Goal: Task Accomplishment & Management: Manage account settings

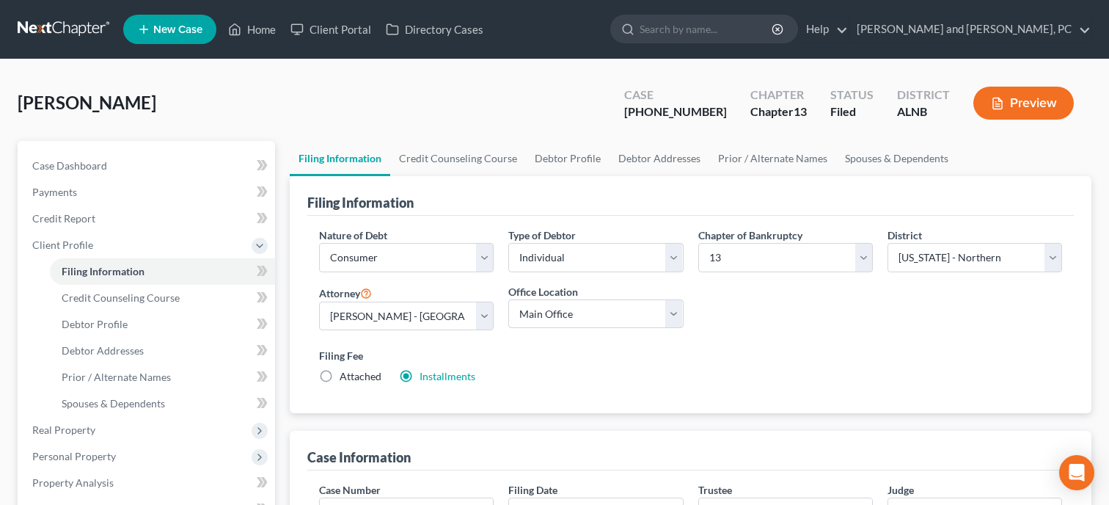
select select "1"
select select "0"
select select "3"
select select "1"
select select "0"
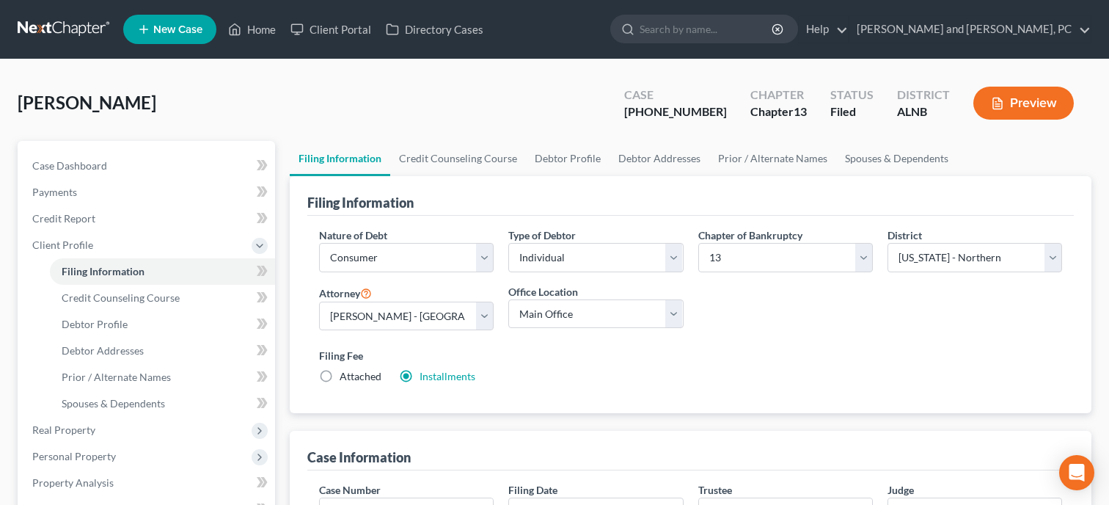
select select "0"
click at [252, 34] on link "Home" at bounding box center [252, 29] width 62 height 26
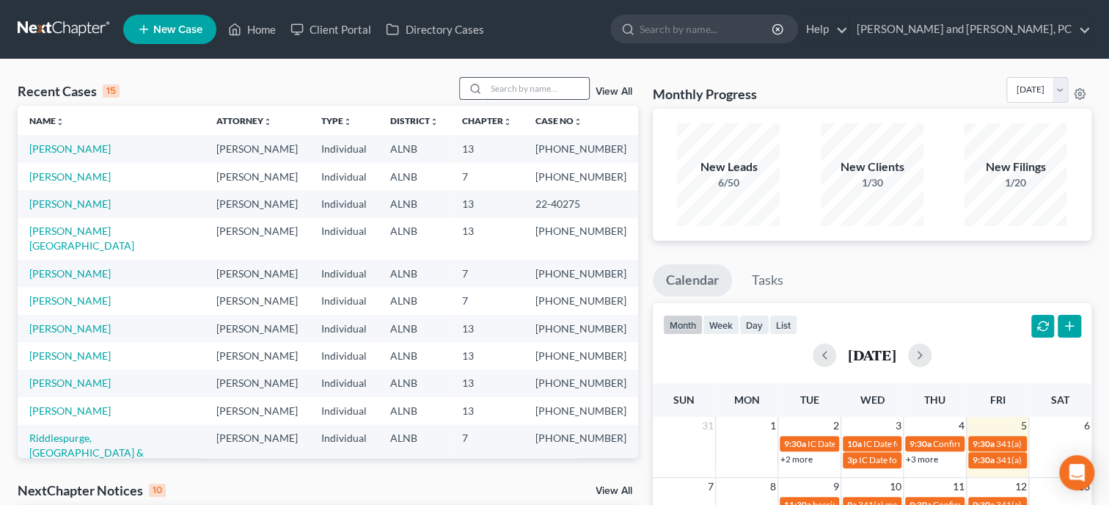
click at [520, 90] on input "search" at bounding box center [537, 88] width 103 height 21
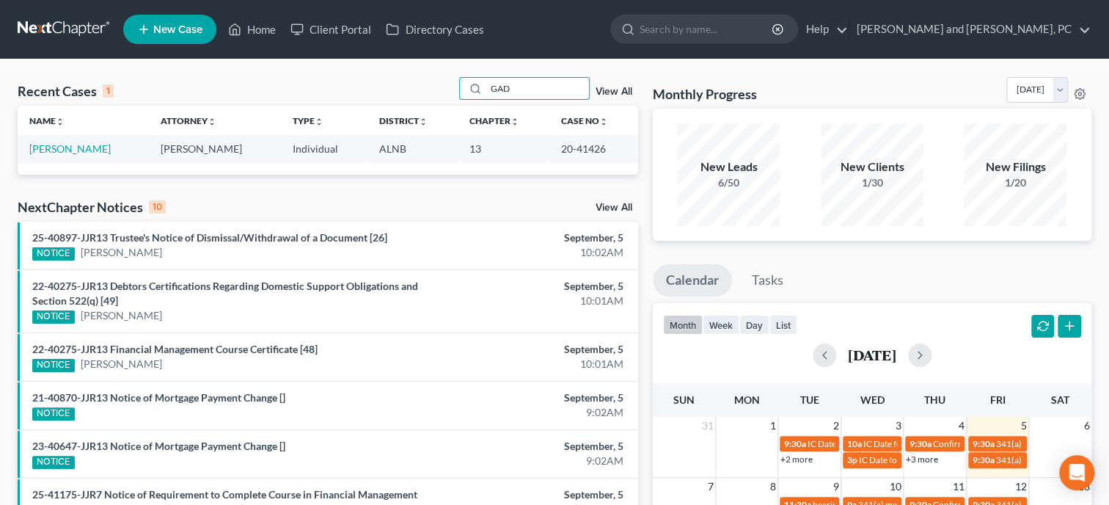
type input "GAD"
drag, startPoint x: 541, startPoint y: 98, endPoint x: 467, endPoint y: 103, distance: 74.3
click at [486, 99] on input "GAD" at bounding box center [537, 88] width 103 height 21
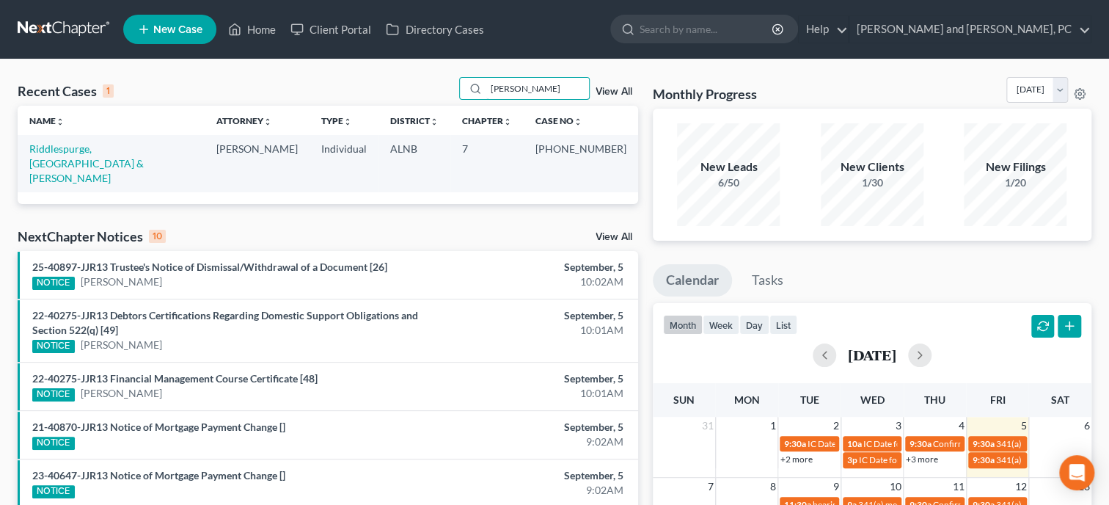
type input "[PERSON_NAME]"
click at [82, 156] on td "Riddlespurge, [GEOGRAPHIC_DATA] & [PERSON_NAME]" at bounding box center [111, 163] width 187 height 56
click at [90, 152] on link "Riddlespurge, [GEOGRAPHIC_DATA] & [PERSON_NAME]" at bounding box center [86, 163] width 114 height 42
select select "1"
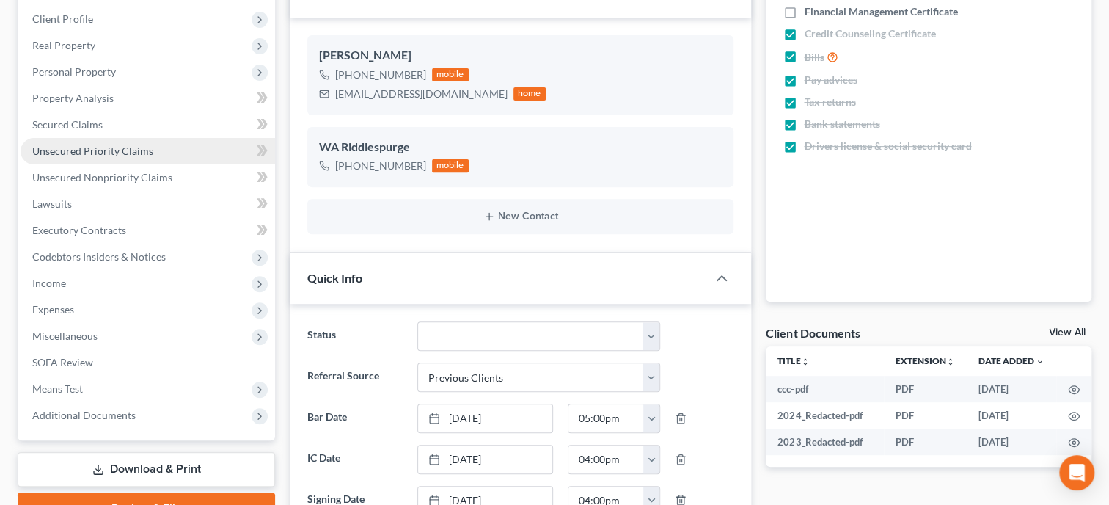
scroll to position [4072, 0]
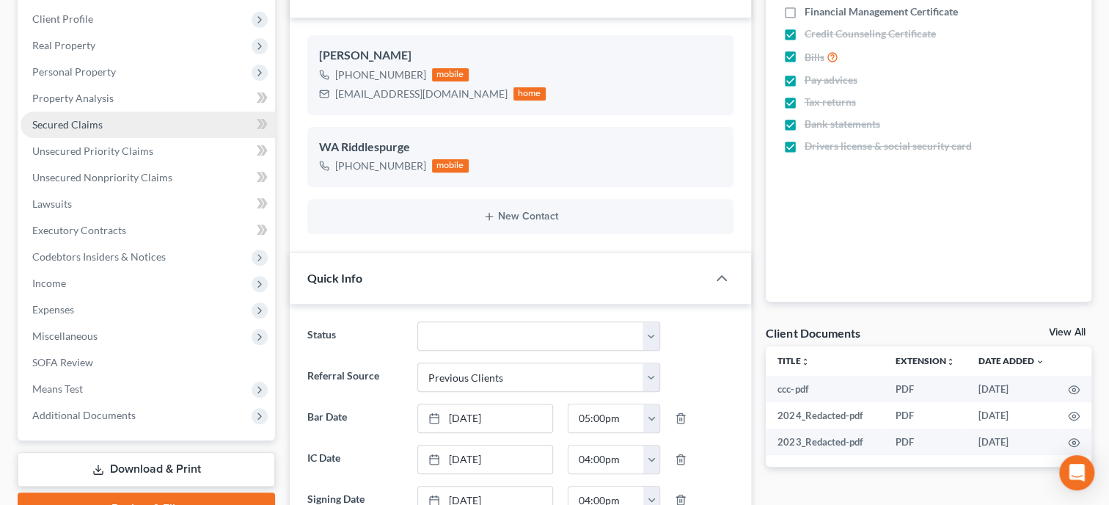
click at [90, 128] on span "Secured Claims" at bounding box center [67, 124] width 70 height 12
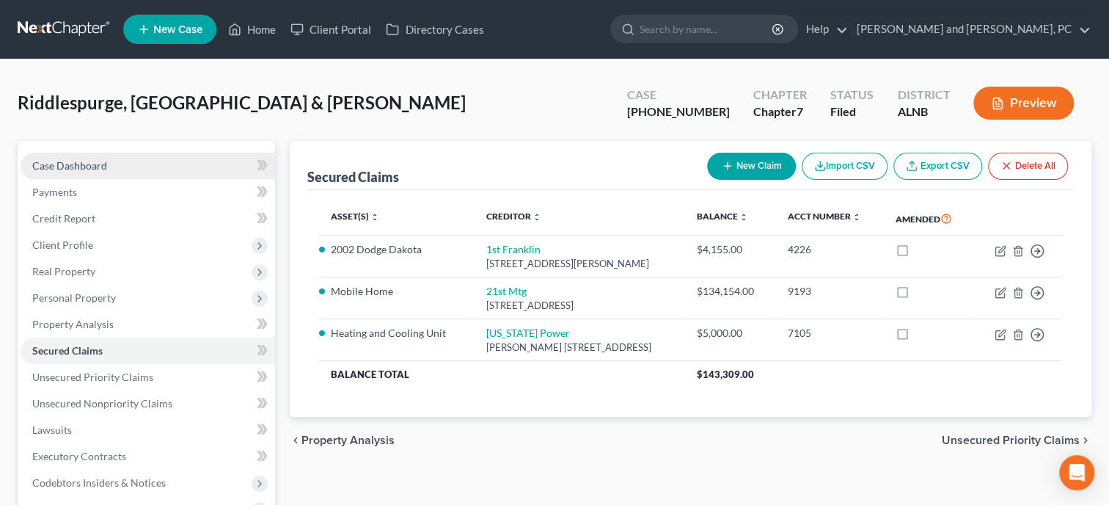
click at [90, 153] on link "Case Dashboard" at bounding box center [148, 166] width 255 height 26
select select "1"
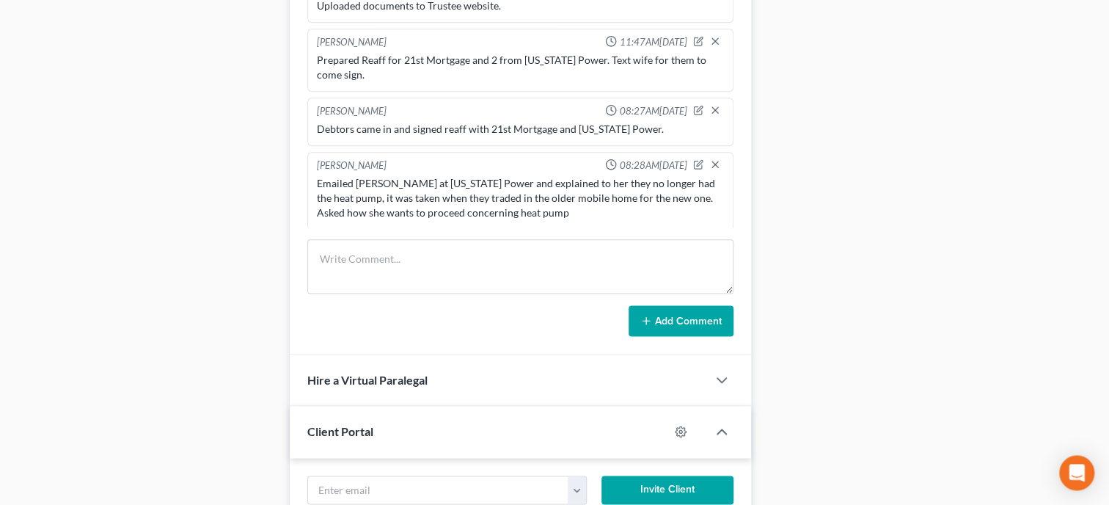
scroll to position [905, 0]
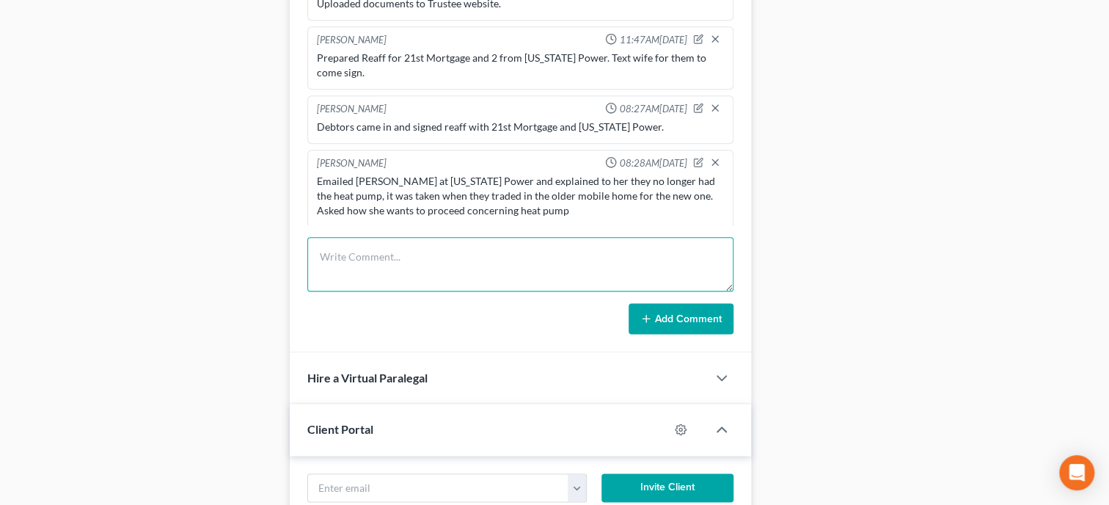
click at [392, 288] on textarea at bounding box center [520, 264] width 426 height 54
type textarea "Not reaffirm with 1st [PERSON_NAME].-They will give him the title to the truck."
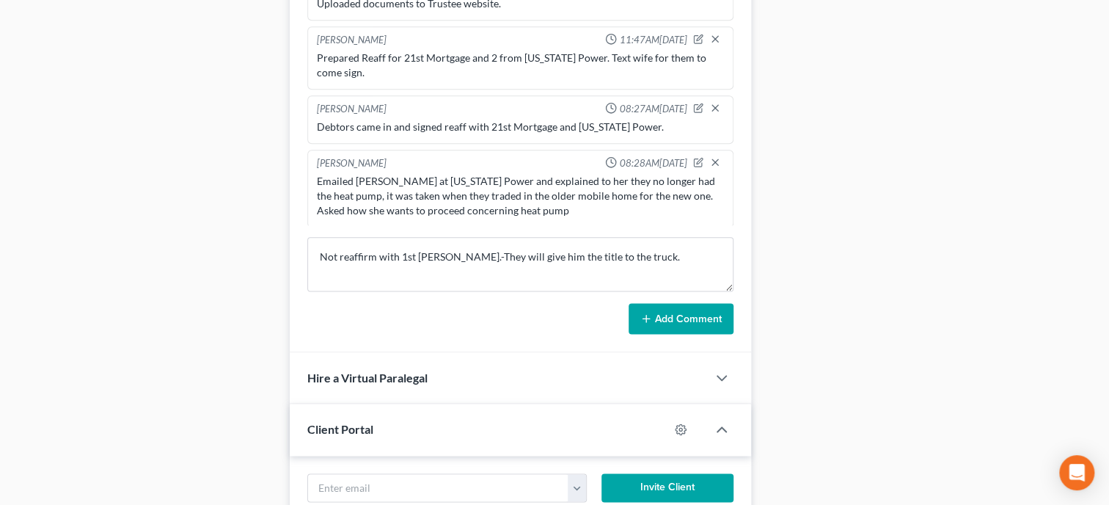
click at [712, 334] on button "Add Comment" at bounding box center [681, 318] width 105 height 31
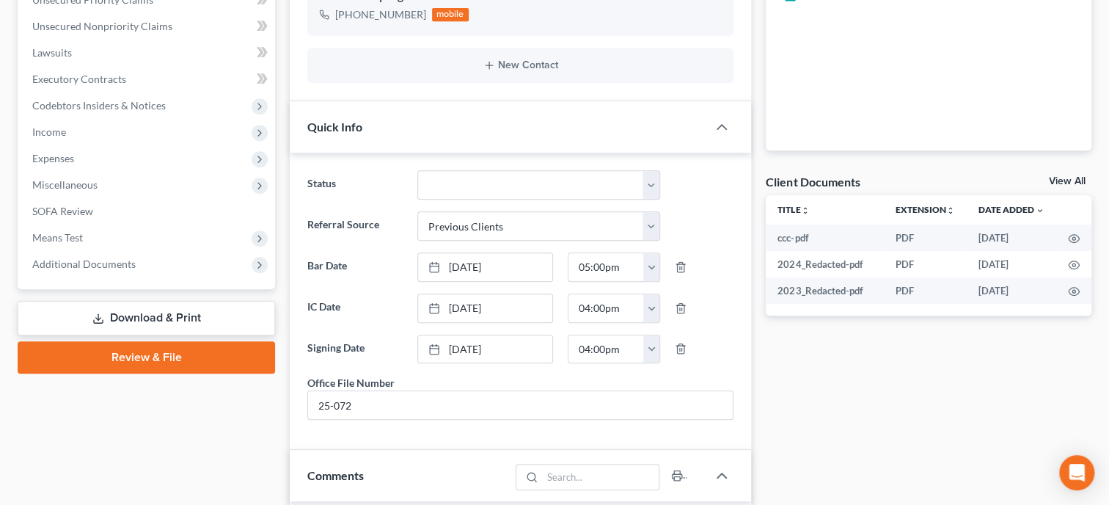
scroll to position [0, 0]
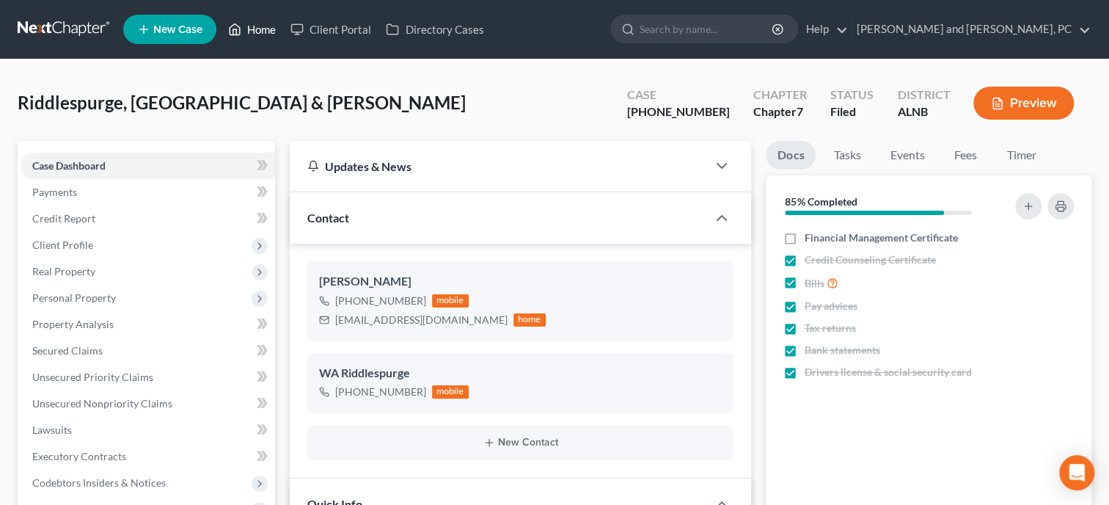
click at [277, 24] on link "Home" at bounding box center [252, 29] width 62 height 26
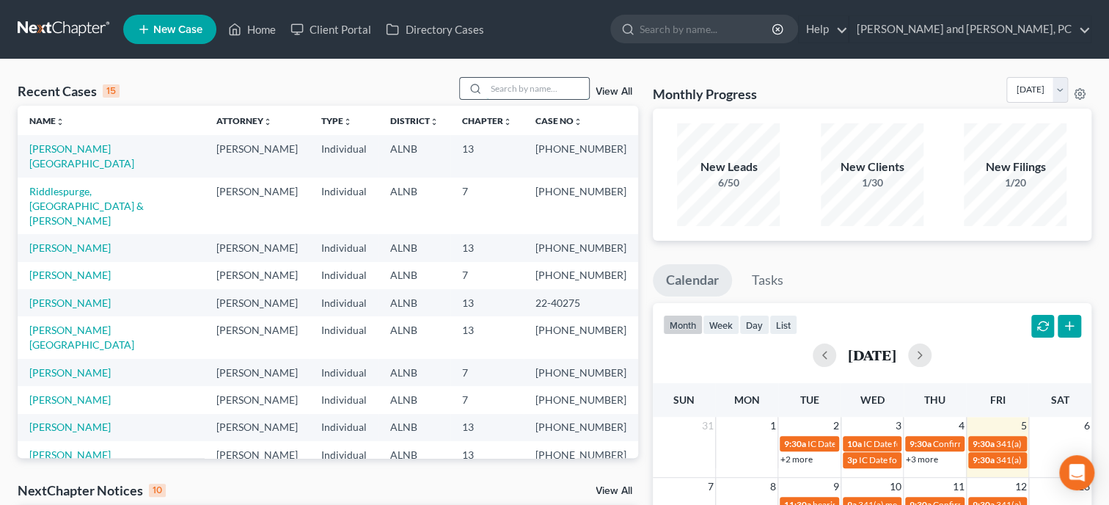
click at [486, 92] on input "search" at bounding box center [537, 88] width 103 height 21
type input "[PERSON_NAME]"
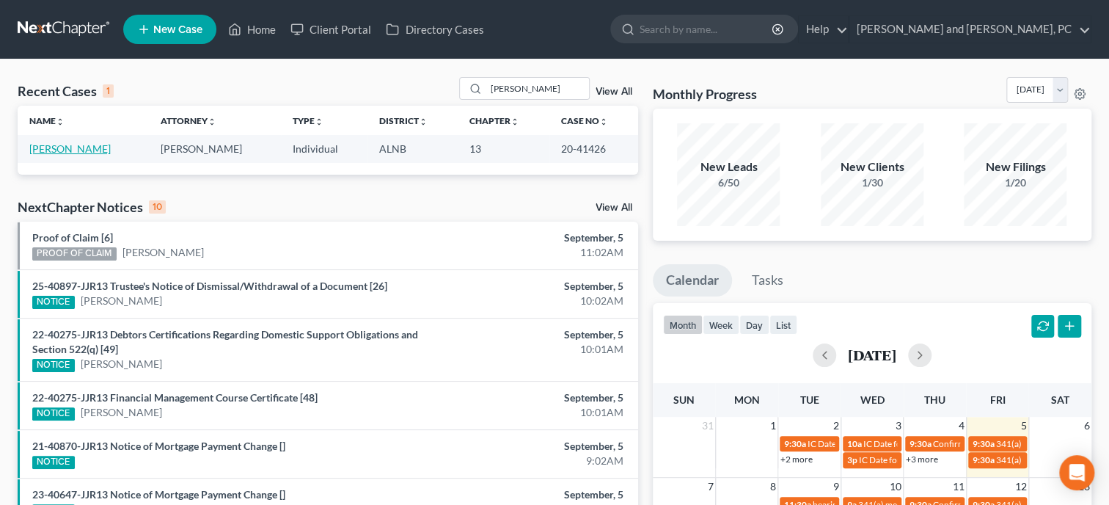
click at [59, 147] on link "[PERSON_NAME]" at bounding box center [69, 148] width 81 height 12
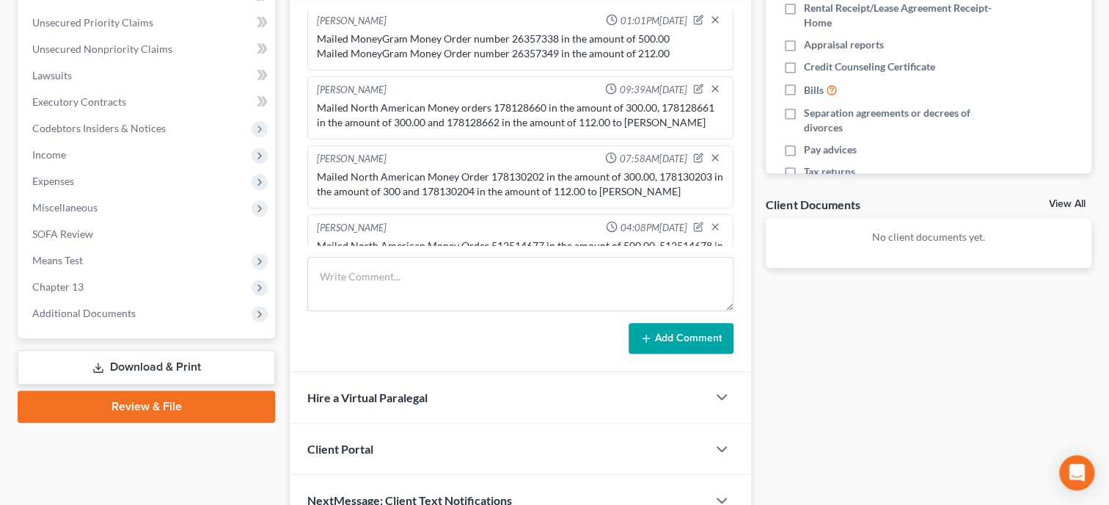
scroll to position [377, 0]
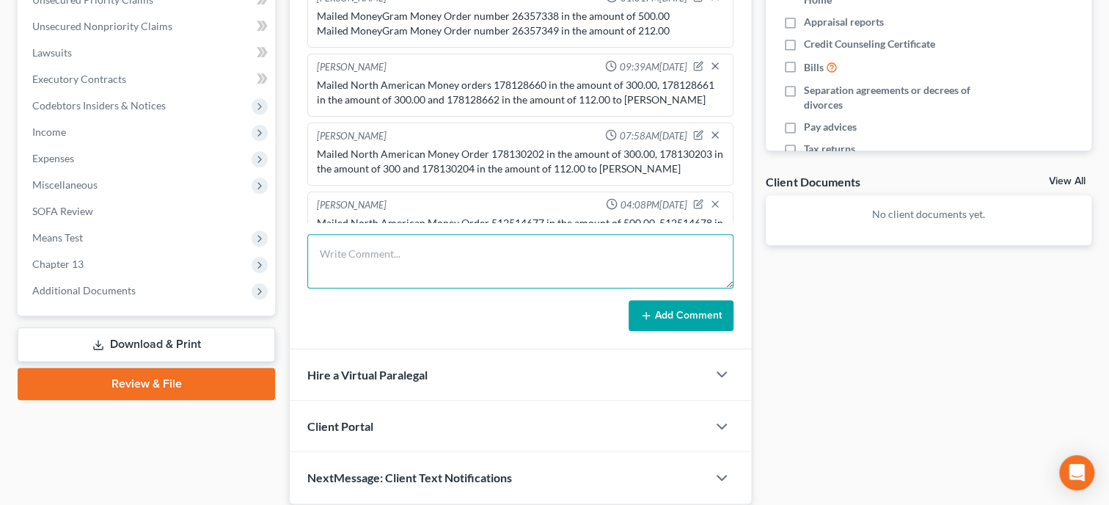
click at [362, 260] on textarea at bounding box center [520, 261] width 426 height 54
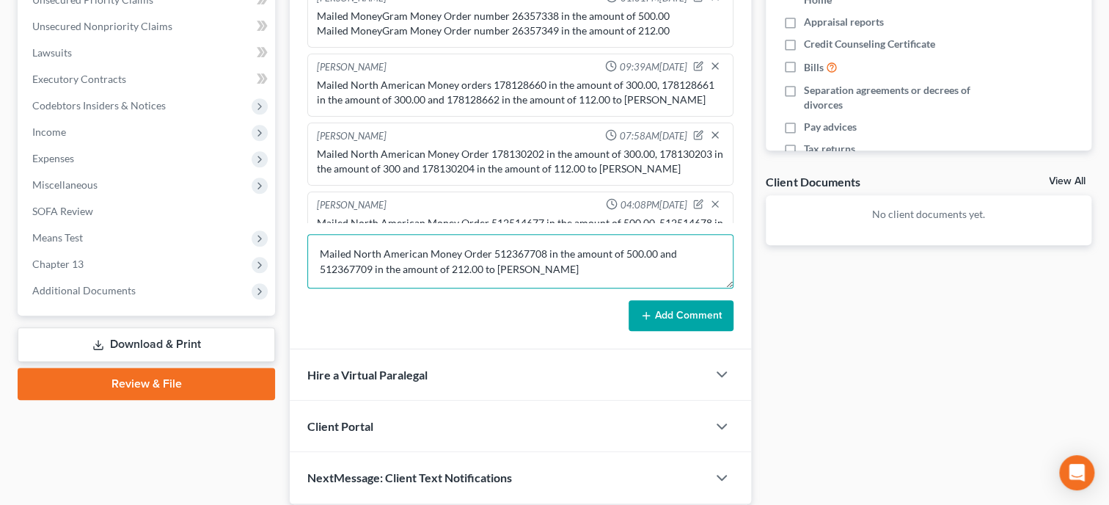
type textarea "Mailed North American Money Order 512367708 in the amount of 500.00 and 5123677…"
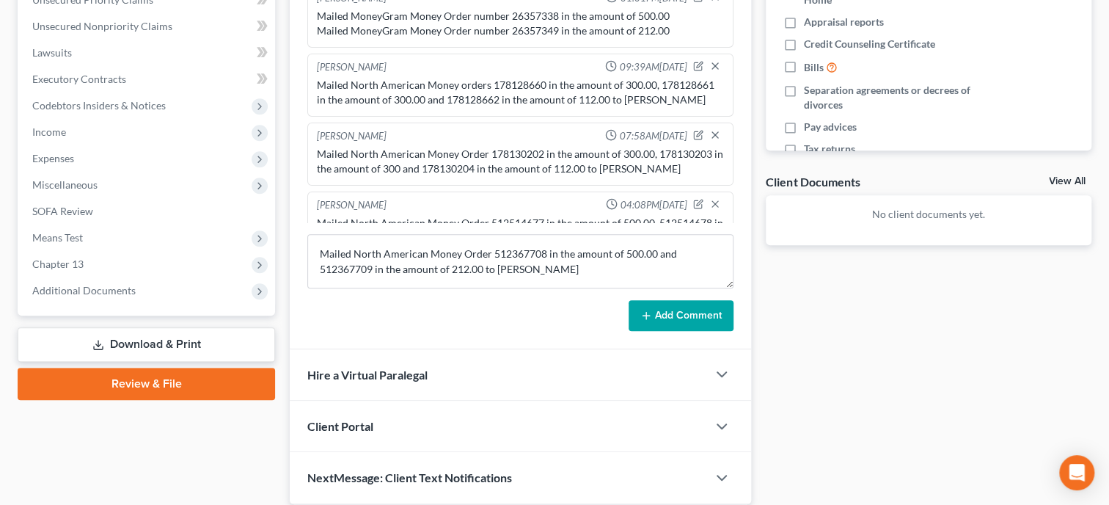
click at [638, 318] on button "Add Comment" at bounding box center [681, 315] width 105 height 31
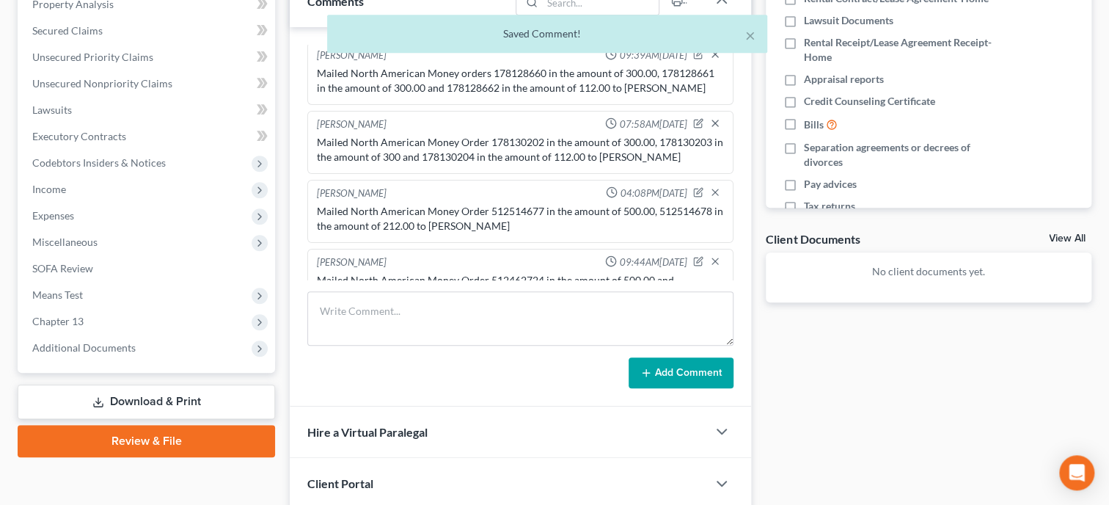
scroll to position [0, 0]
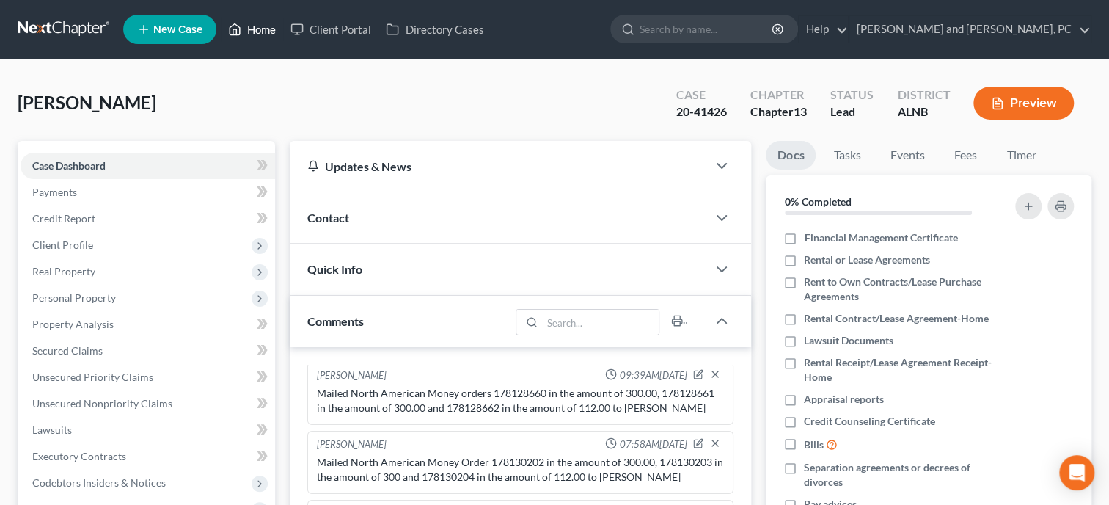
click at [262, 34] on link "Home" at bounding box center [252, 29] width 62 height 26
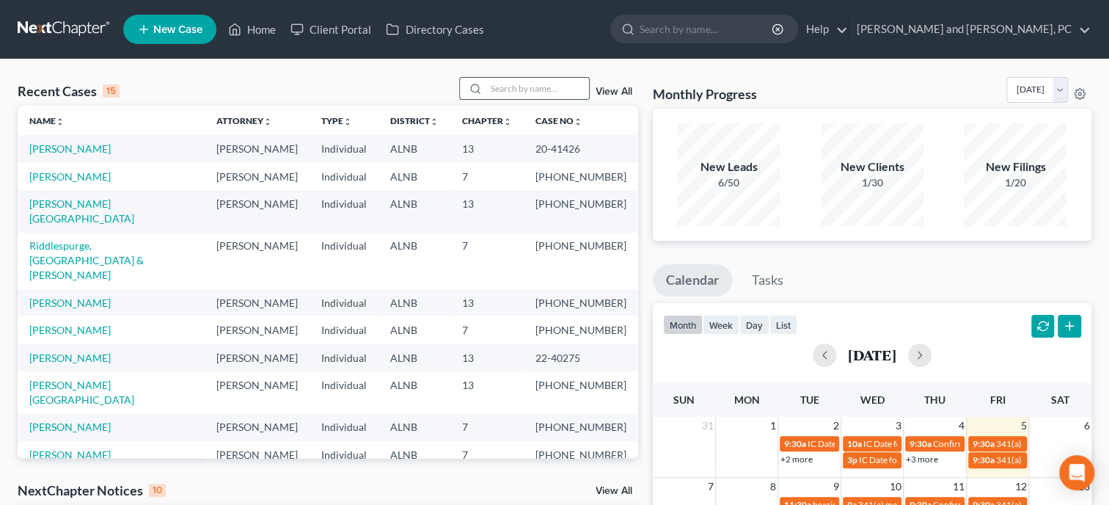
click at [498, 90] on input "search" at bounding box center [537, 88] width 103 height 21
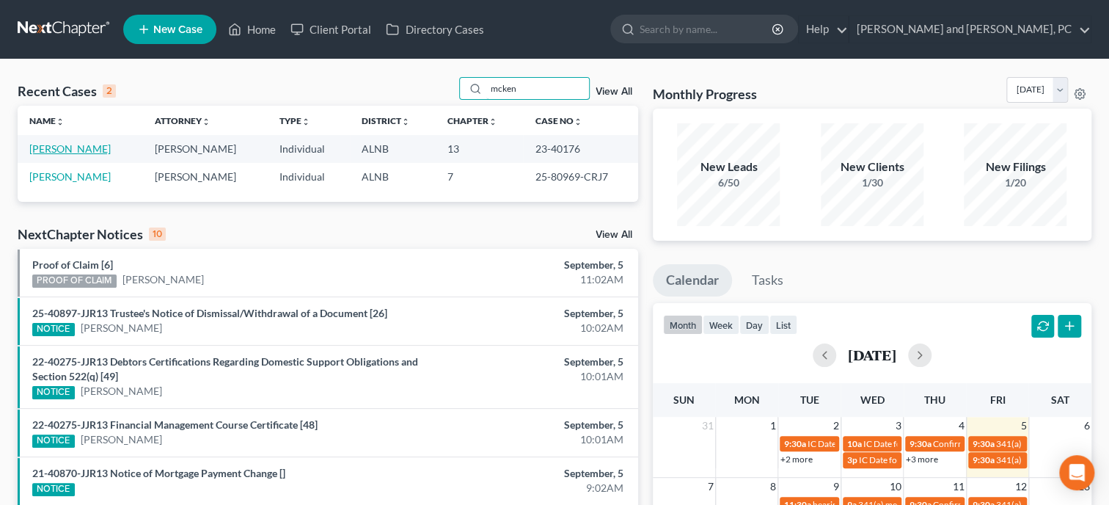
type input "mcken"
click at [87, 145] on link "[PERSON_NAME]" at bounding box center [69, 148] width 81 height 12
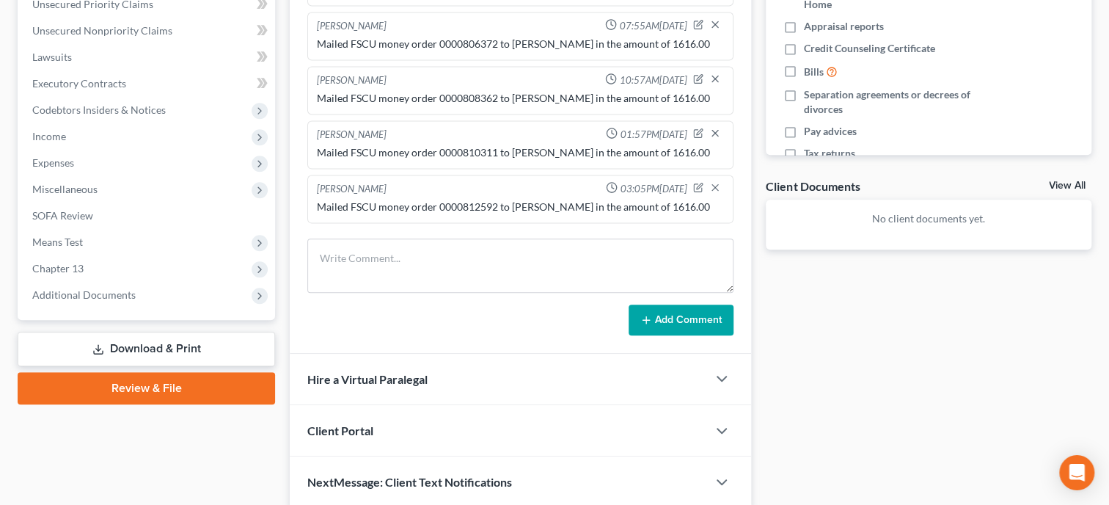
scroll to position [430, 0]
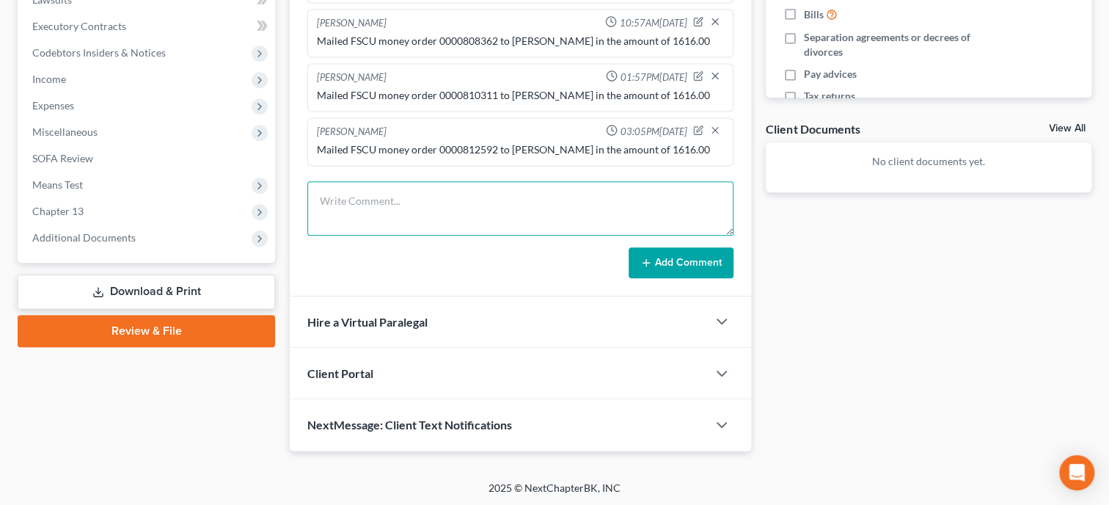
click at [507, 222] on textarea at bounding box center [520, 208] width 426 height 54
type textarea "Mailed FSCU moneyh order 0000816863 in the amount of 1620.00 to [PERSON_NAME]."
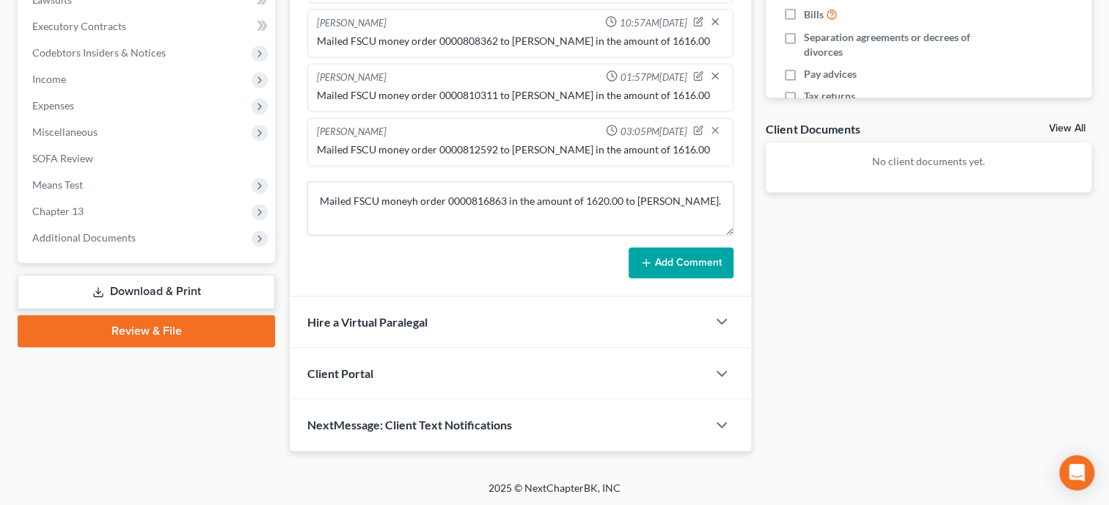
click at [690, 266] on button "Add Comment" at bounding box center [681, 262] width 105 height 31
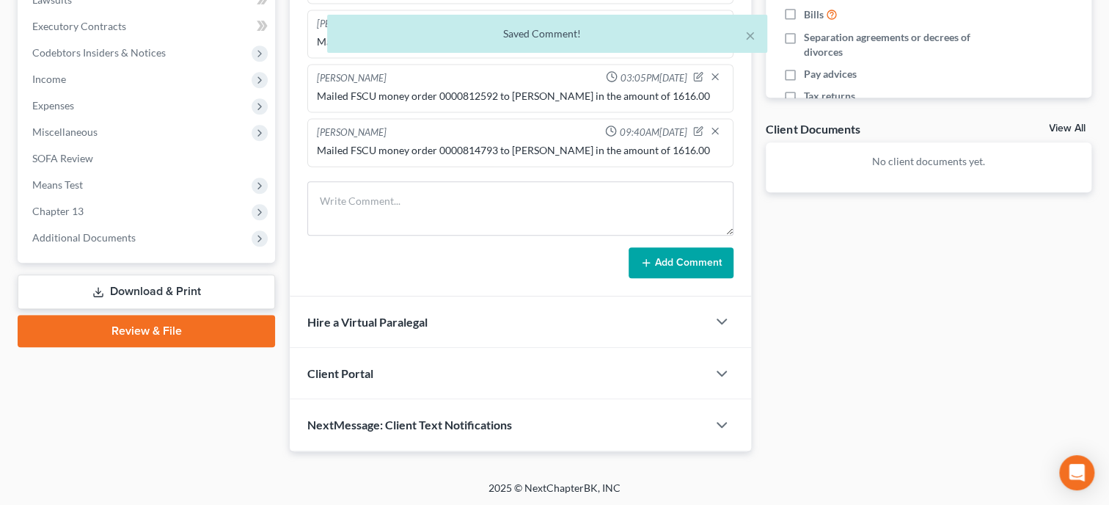
scroll to position [0, 0]
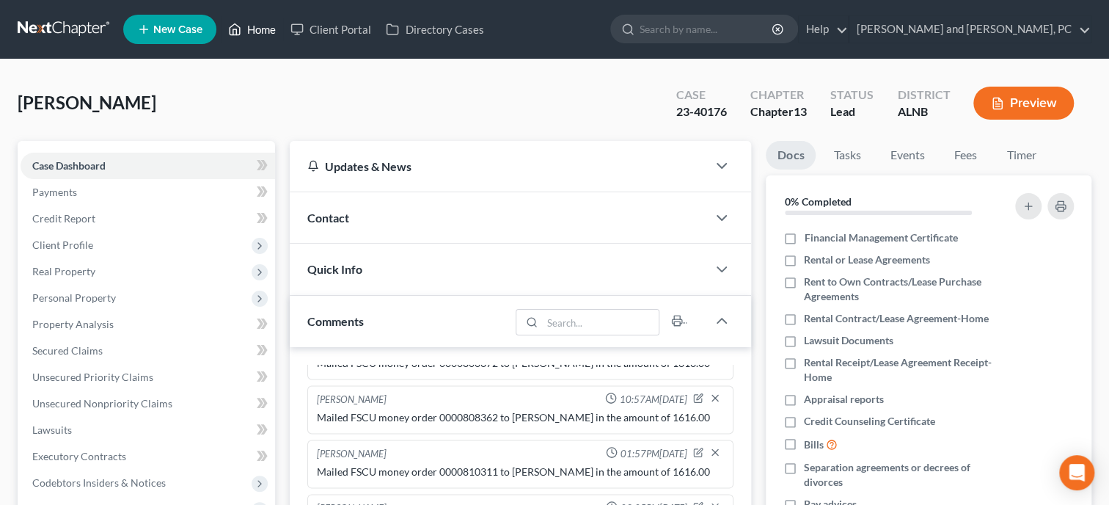
click at [266, 31] on link "Home" at bounding box center [252, 29] width 62 height 26
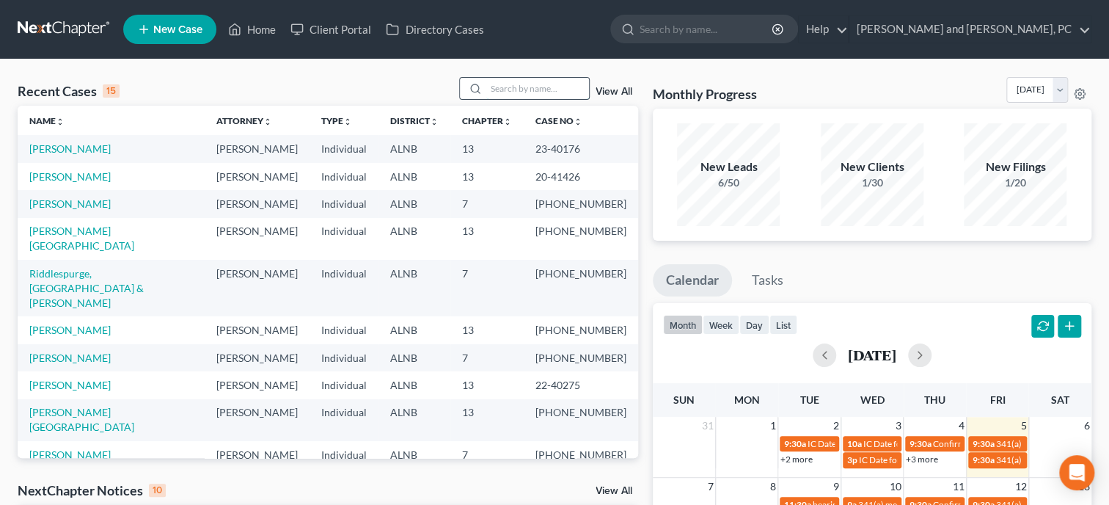
click at [533, 93] on input "search" at bounding box center [537, 88] width 103 height 21
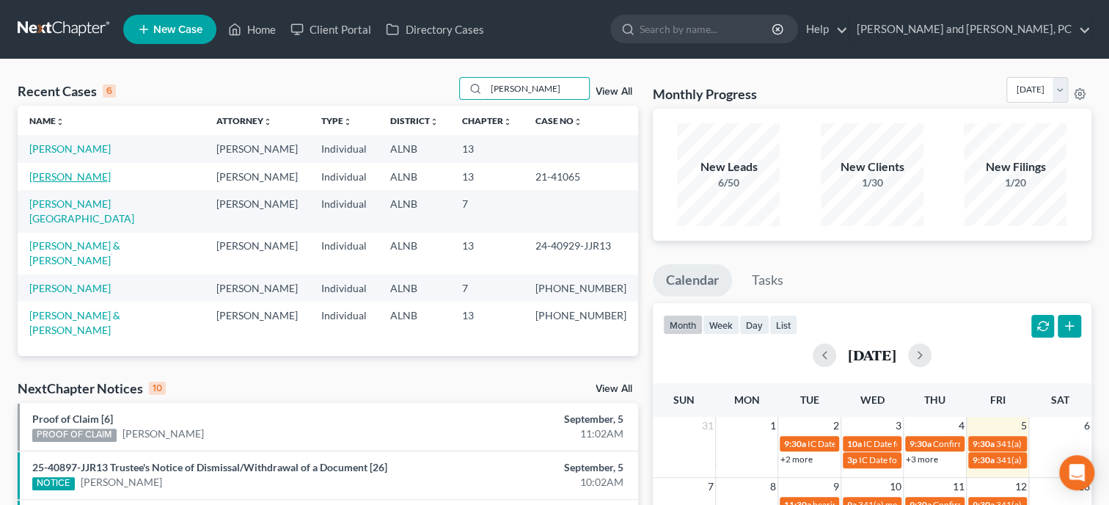
type input "[PERSON_NAME]"
click at [98, 181] on link "[PERSON_NAME]" at bounding box center [69, 176] width 81 height 12
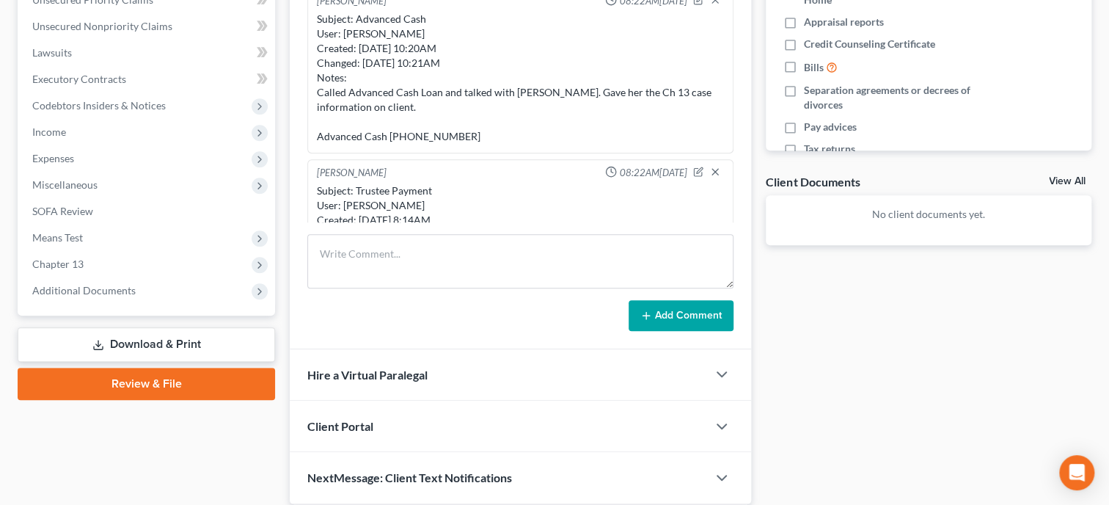
scroll to position [2098, 0]
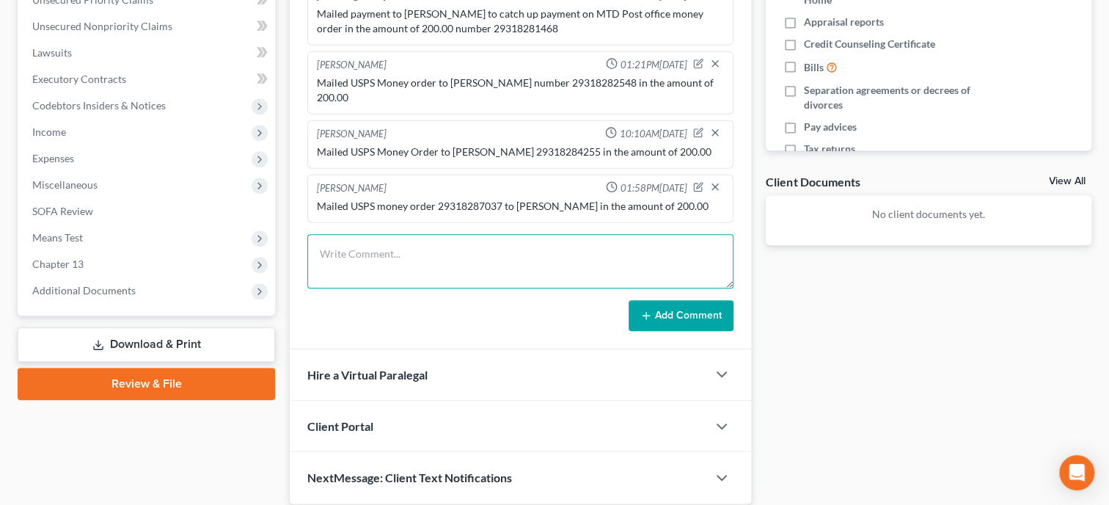
click at [407, 252] on textarea at bounding box center [520, 261] width 426 height 54
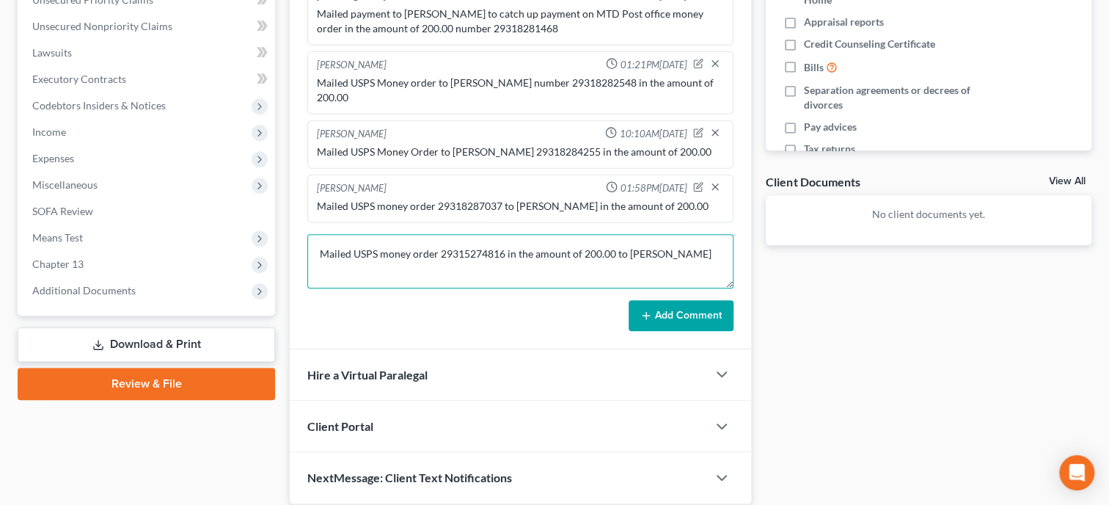
type textarea "Mailed USPS money order 29315274816 in the amount of 200.00 to [PERSON_NAME]"
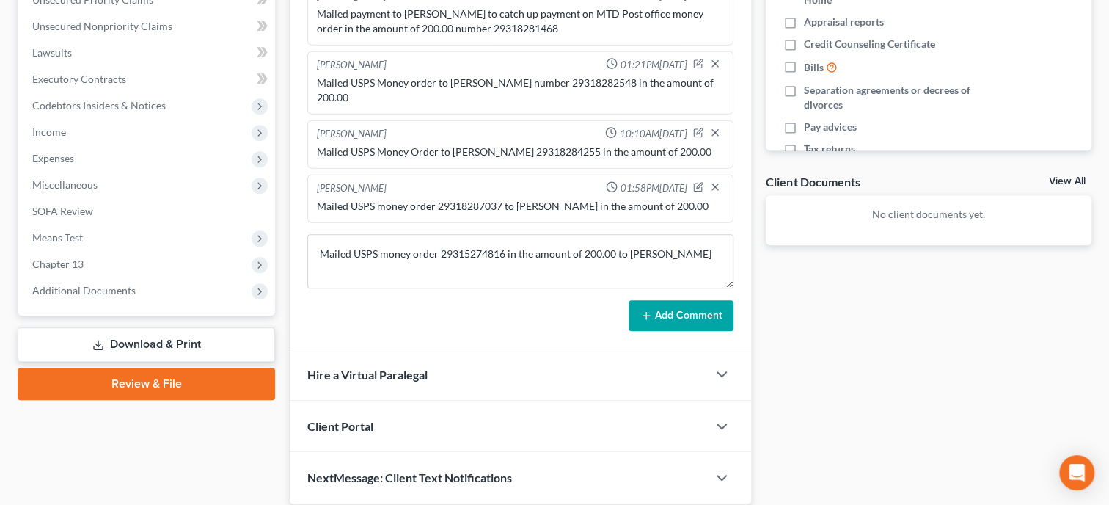
click at [654, 318] on button "Add Comment" at bounding box center [681, 315] width 105 height 31
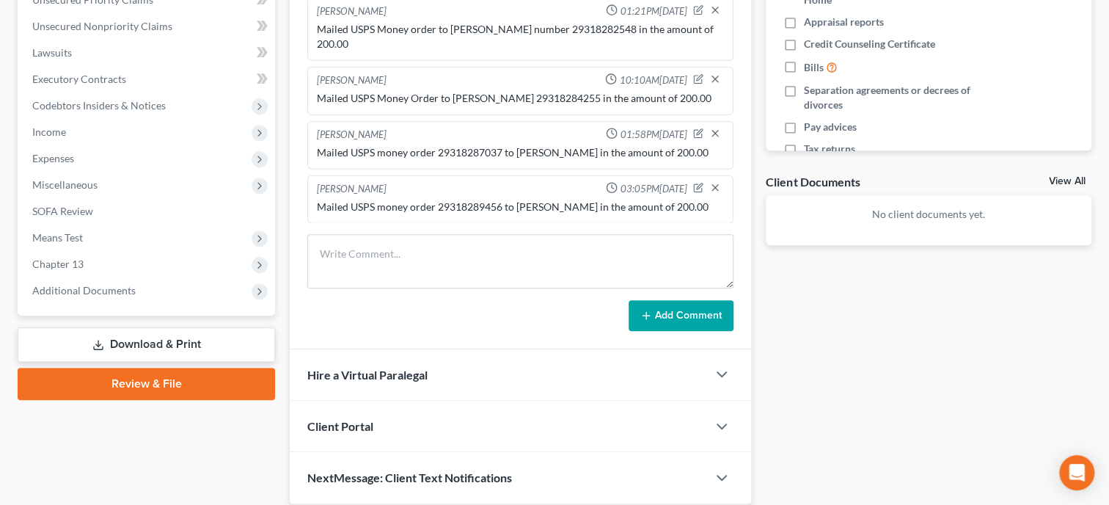
scroll to position [0, 0]
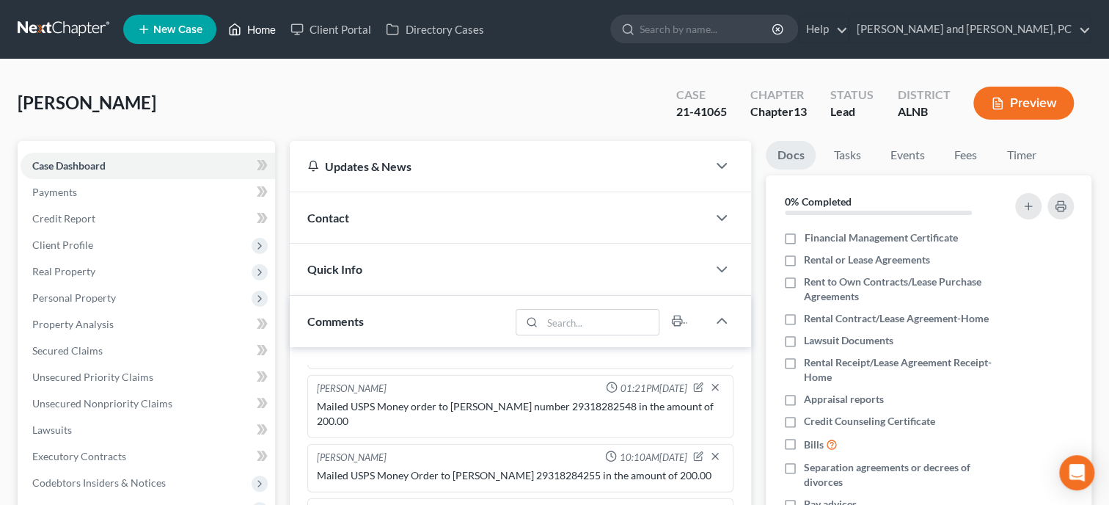
click at [271, 31] on link "Home" at bounding box center [252, 29] width 62 height 26
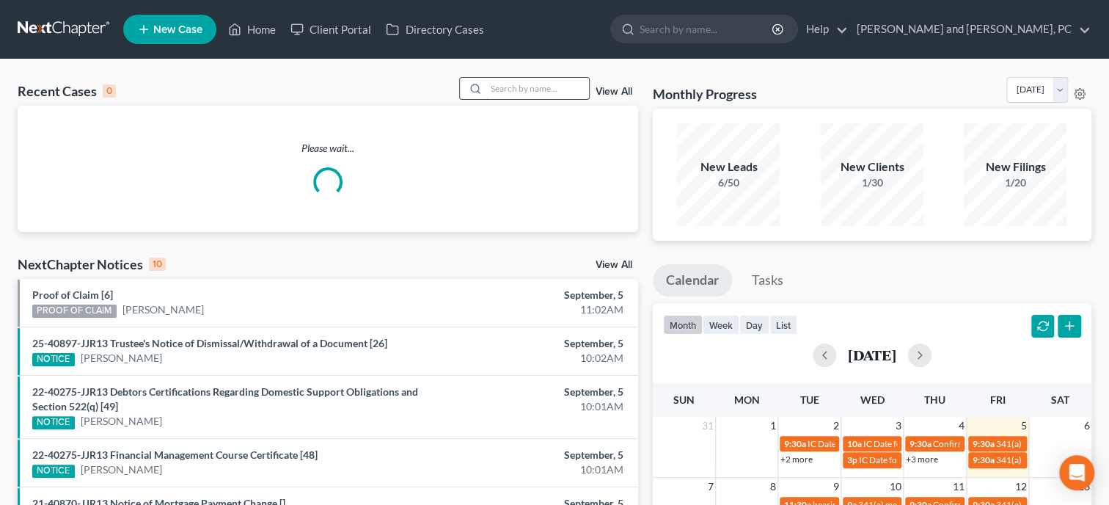
click at [578, 87] on input "search" at bounding box center [537, 88] width 103 height 21
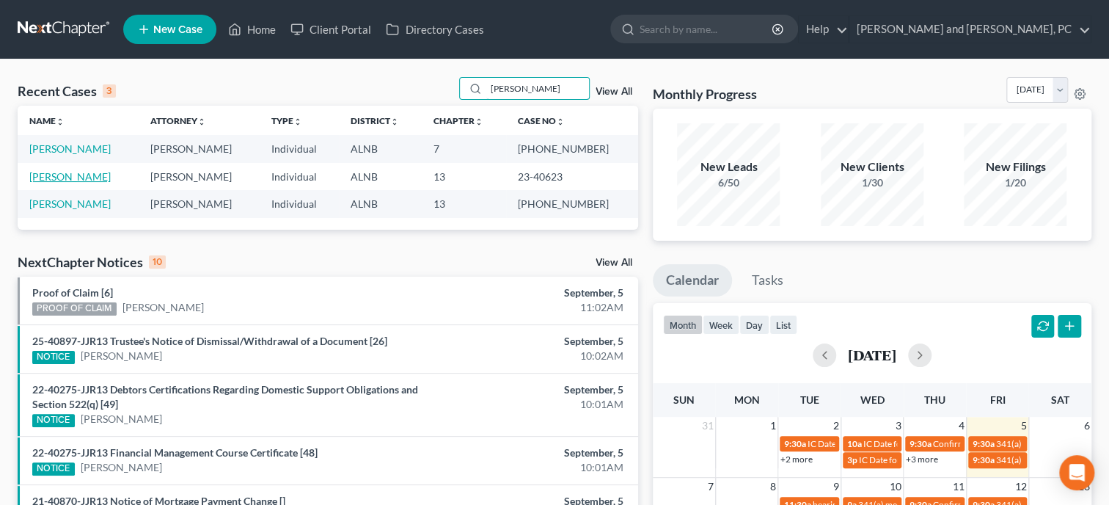
type input "[PERSON_NAME]"
click at [46, 178] on link "[PERSON_NAME]" at bounding box center [69, 176] width 81 height 12
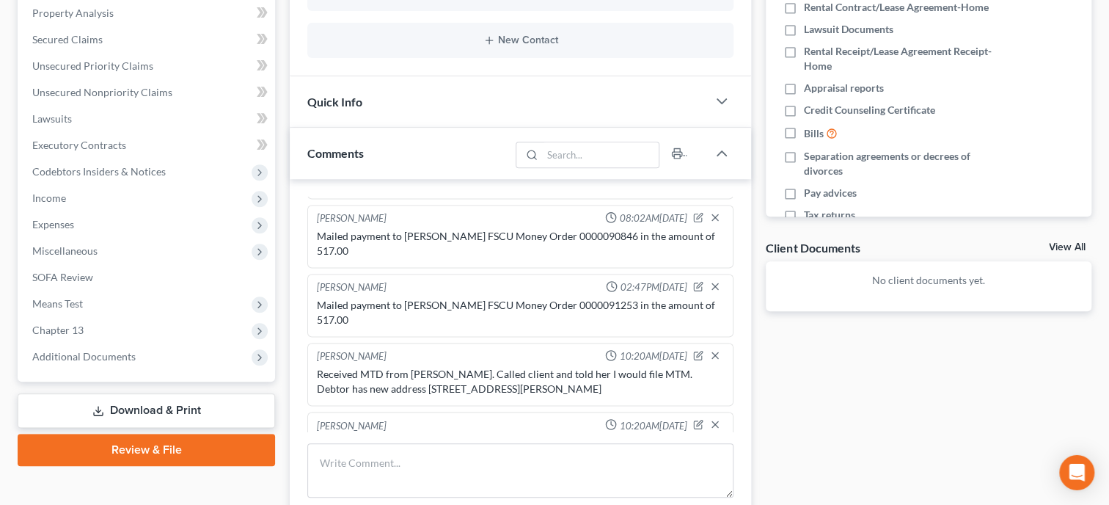
scroll to position [453, 0]
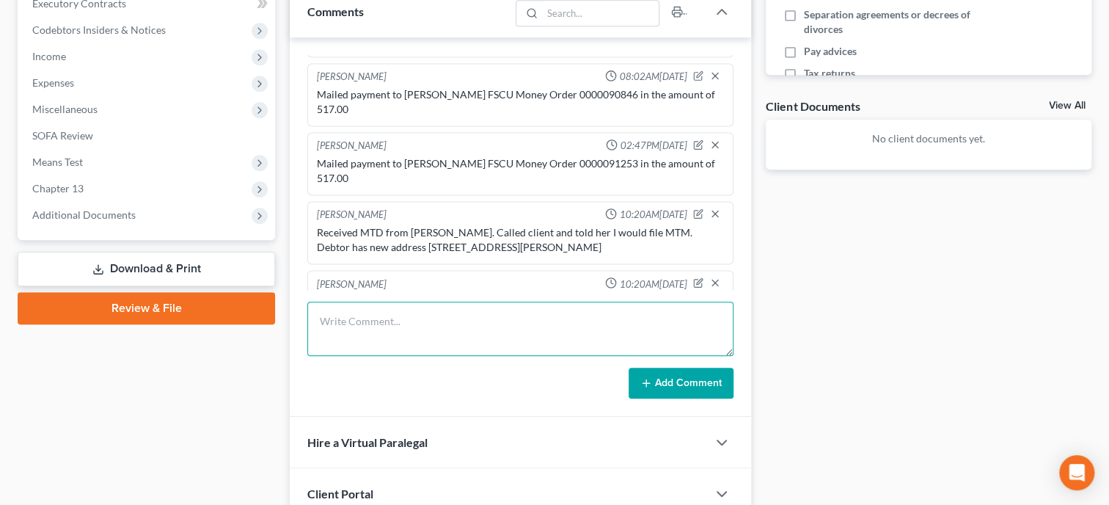
click at [475, 320] on textarea at bounding box center [520, 329] width 426 height 54
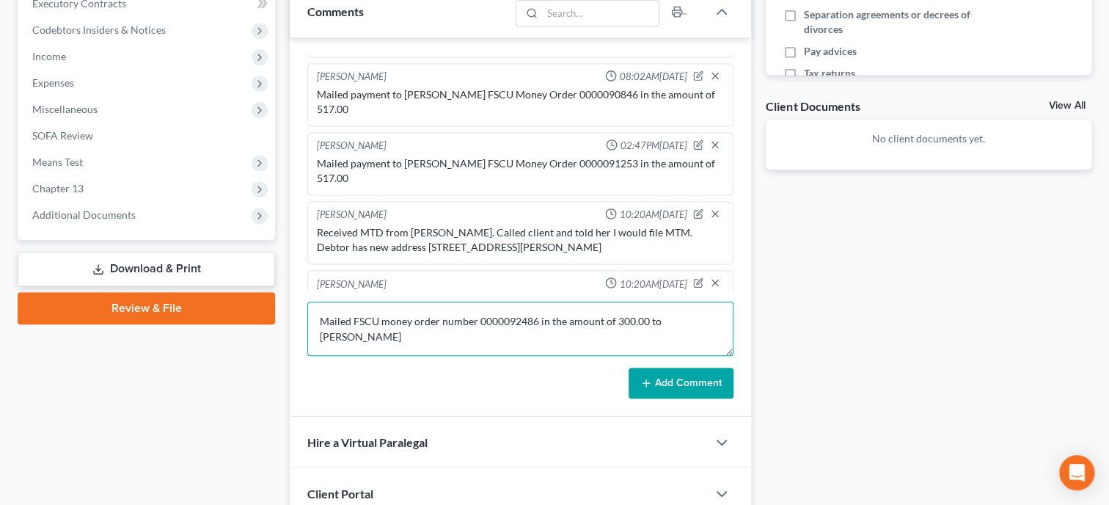
type textarea "Mailed FSCU money order number 0000092486 in the amount of 300.00 to [PERSON_NA…"
click at [645, 373] on button "Add Comment" at bounding box center [681, 383] width 105 height 31
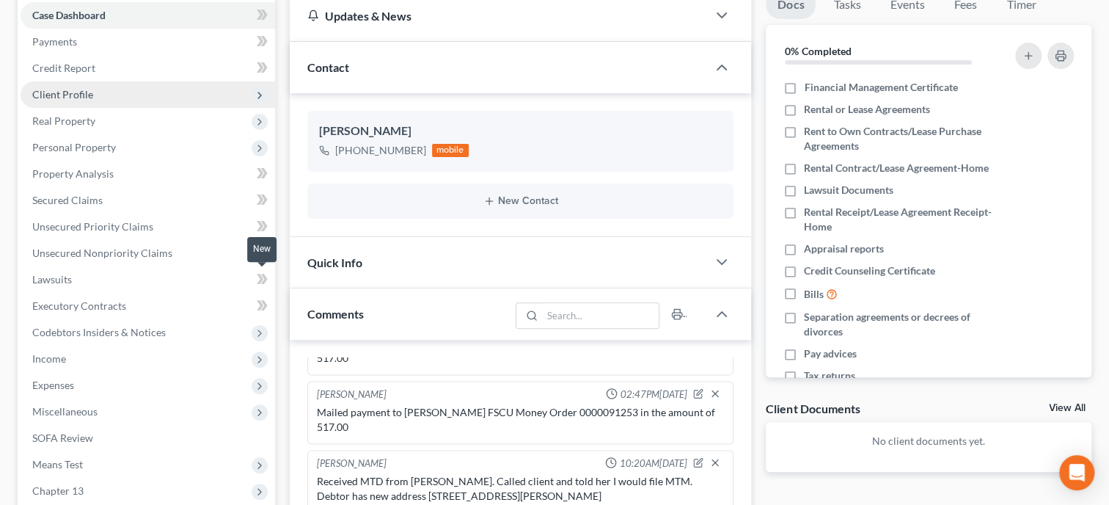
scroll to position [0, 0]
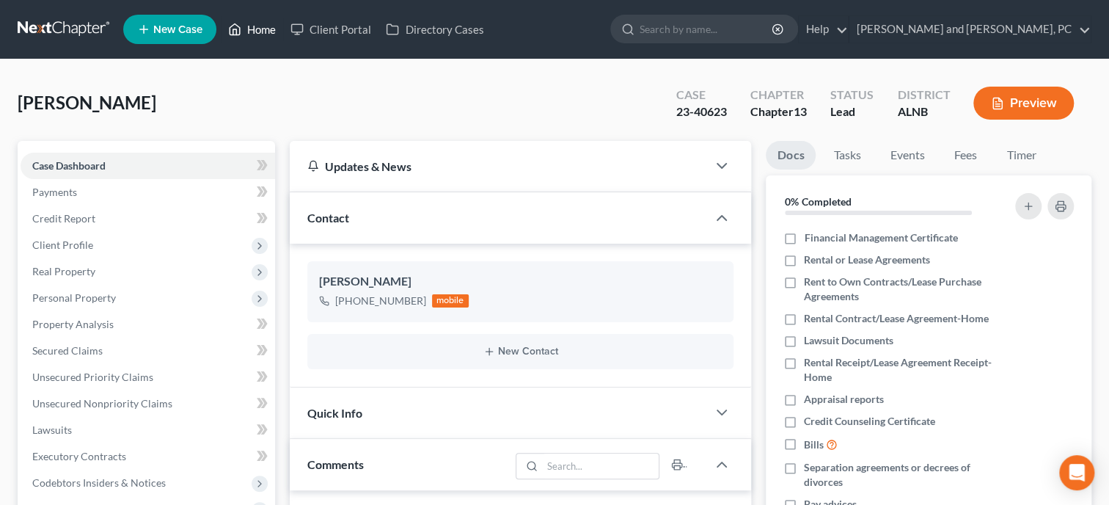
click at [276, 33] on link "Home" at bounding box center [252, 29] width 62 height 26
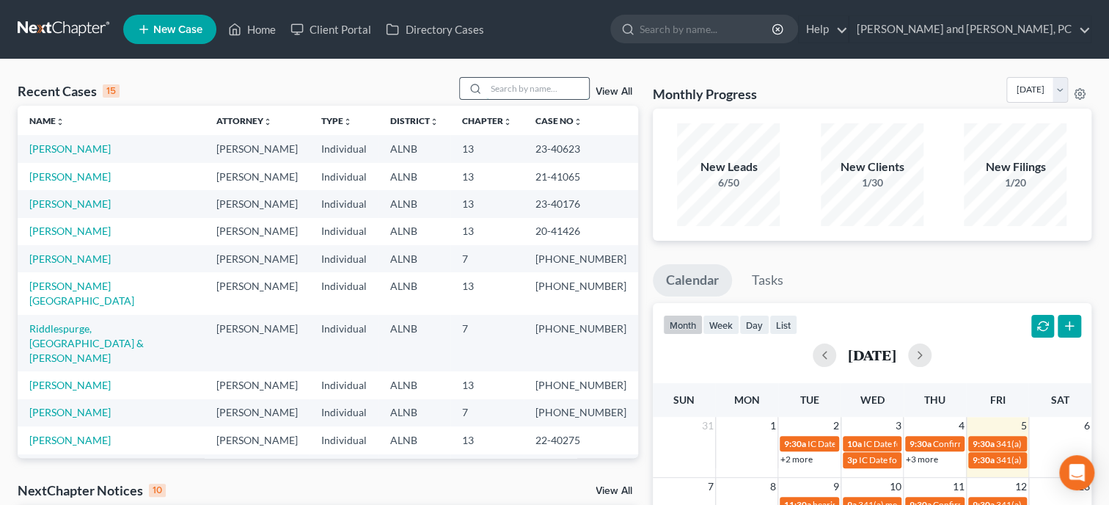
click at [507, 87] on input "search" at bounding box center [537, 88] width 103 height 21
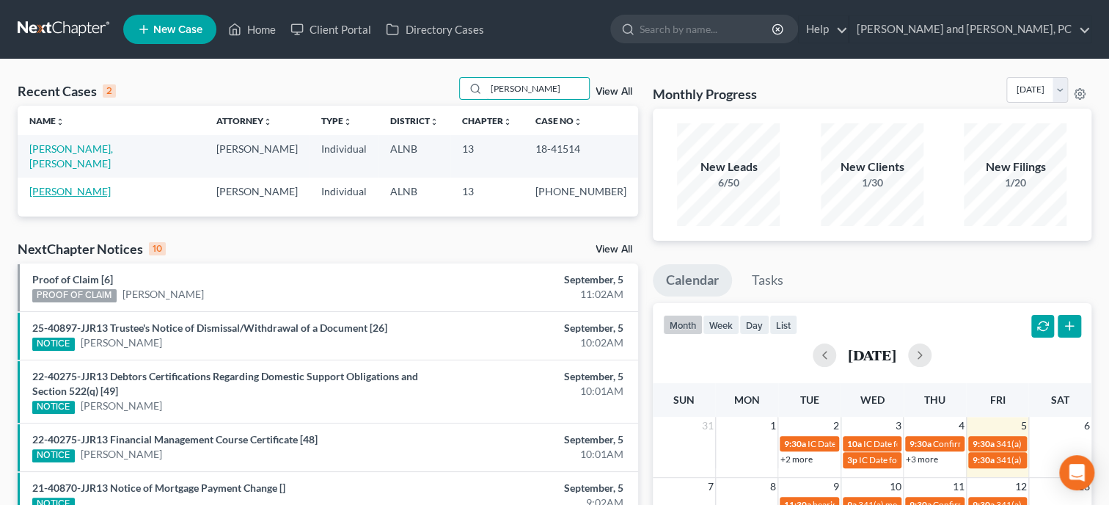
type input "[PERSON_NAME]"
click at [72, 185] on link "[PERSON_NAME]" at bounding box center [69, 191] width 81 height 12
select select "6"
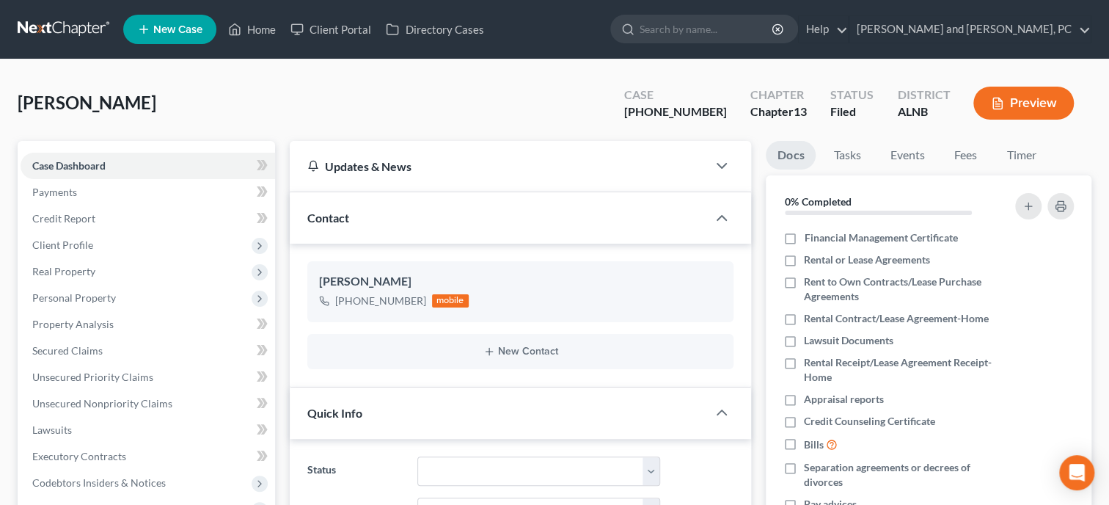
scroll to position [280, 0]
